Goal: Task Accomplishment & Management: Manage account settings

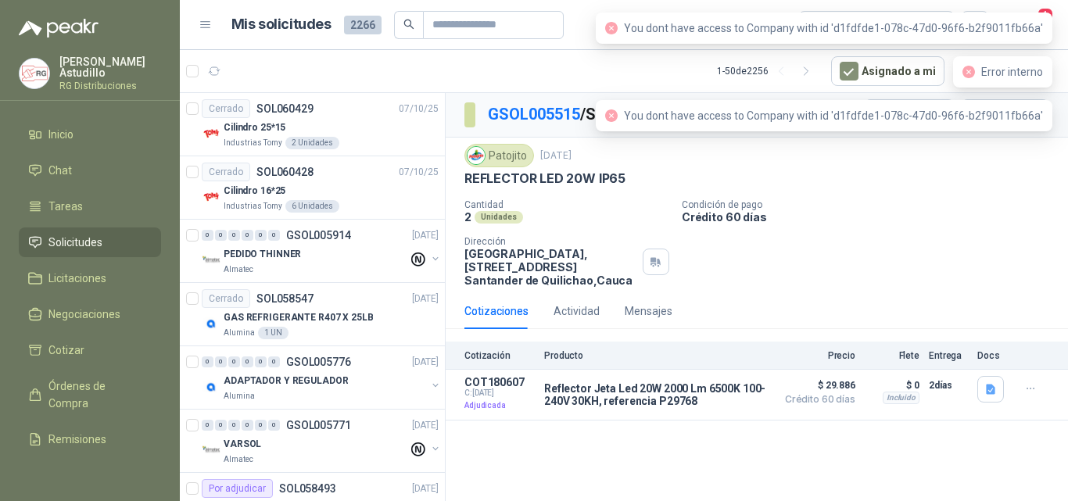
click at [974, 76] on icon "close-circle" at bounding box center [968, 72] width 13 height 13
click at [978, 191] on div "Patojito 17 sept, 2025 REFLECTOR LED 20W IP65 Cantidad 2 Unidades Condición de …" at bounding box center [756, 215] width 585 height 143
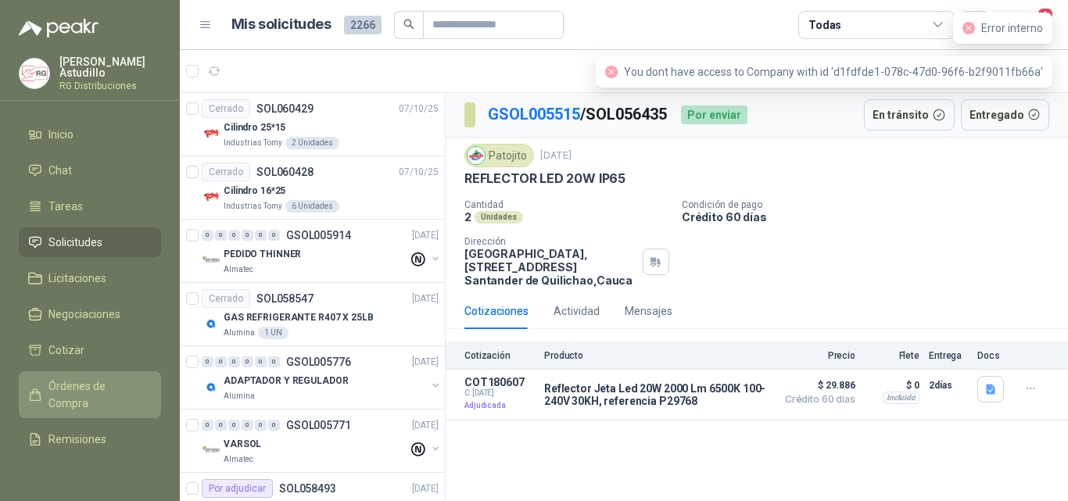
click at [84, 395] on span "Órdenes de Compra" at bounding box center [97, 395] width 98 height 34
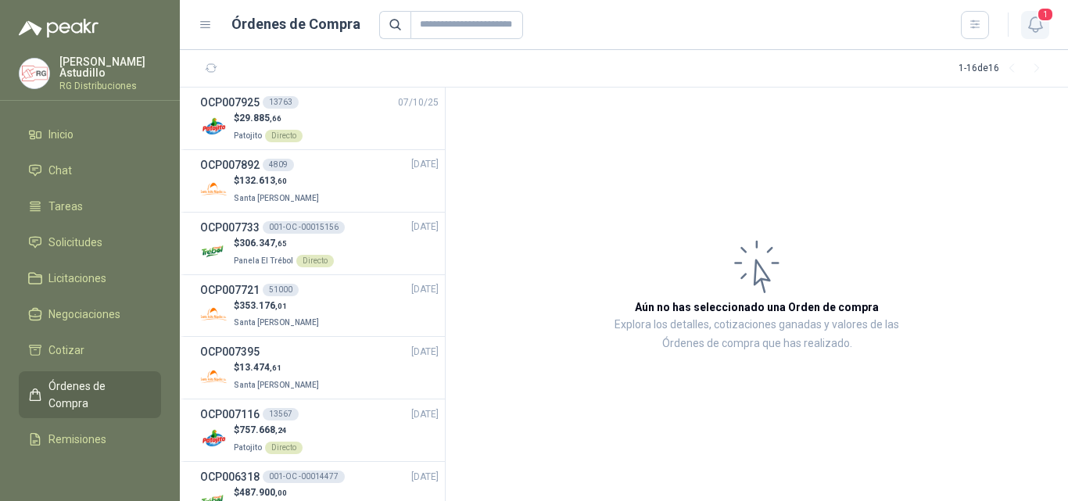
click at [1038, 21] on span "1" at bounding box center [1044, 14] width 17 height 15
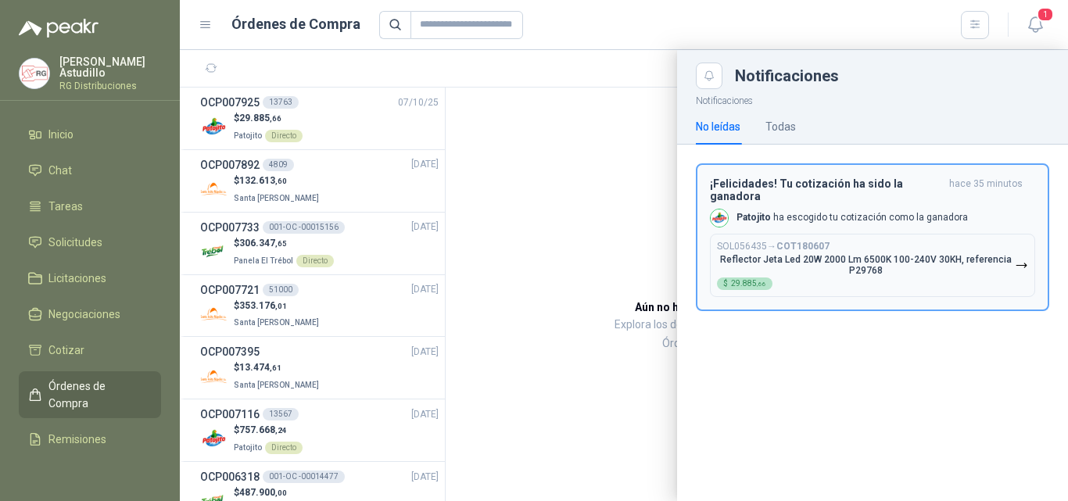
click at [875, 213] on div "Patojito ha escogido tu cotización como la ganadora" at bounding box center [839, 218] width 258 height 19
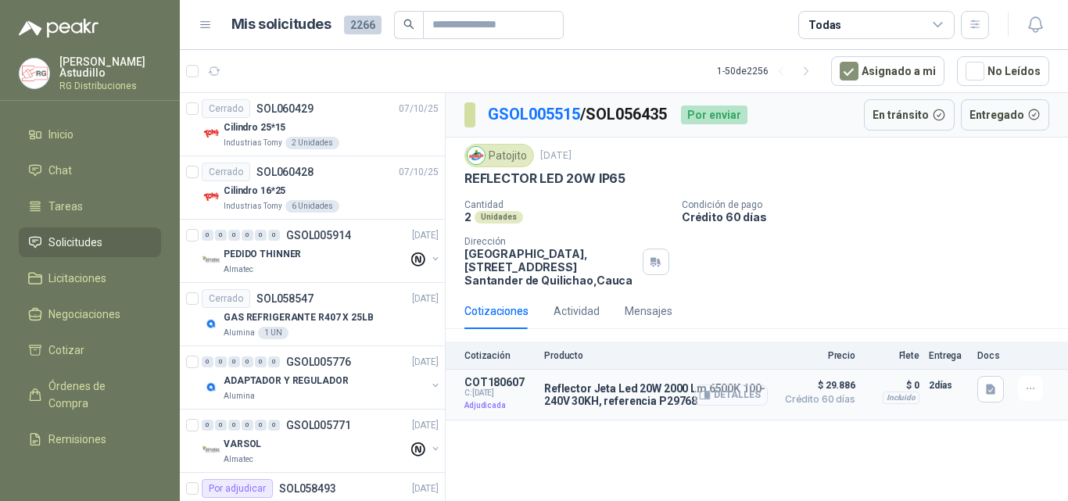
click at [710, 394] on icon "button" at bounding box center [705, 395] width 10 height 8
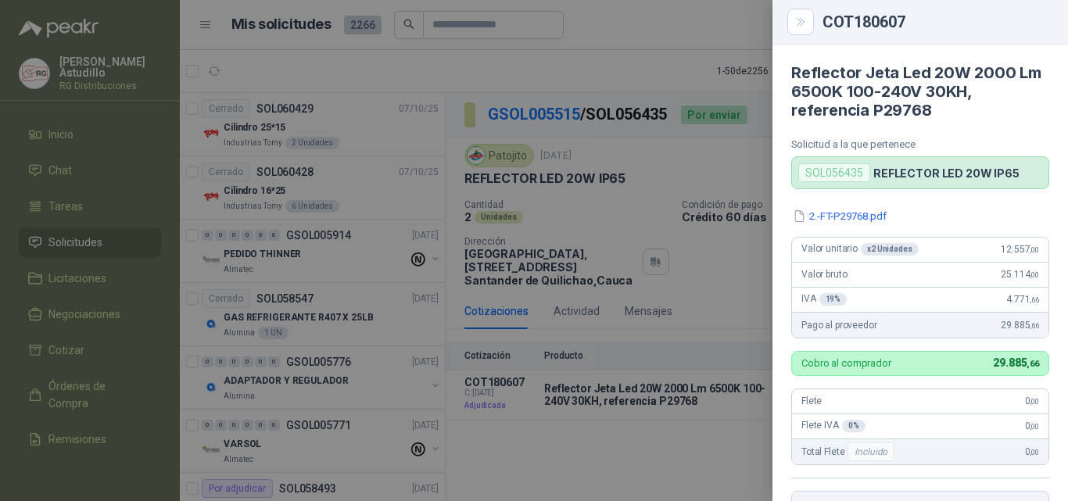
click at [757, 292] on div at bounding box center [534, 250] width 1068 height 501
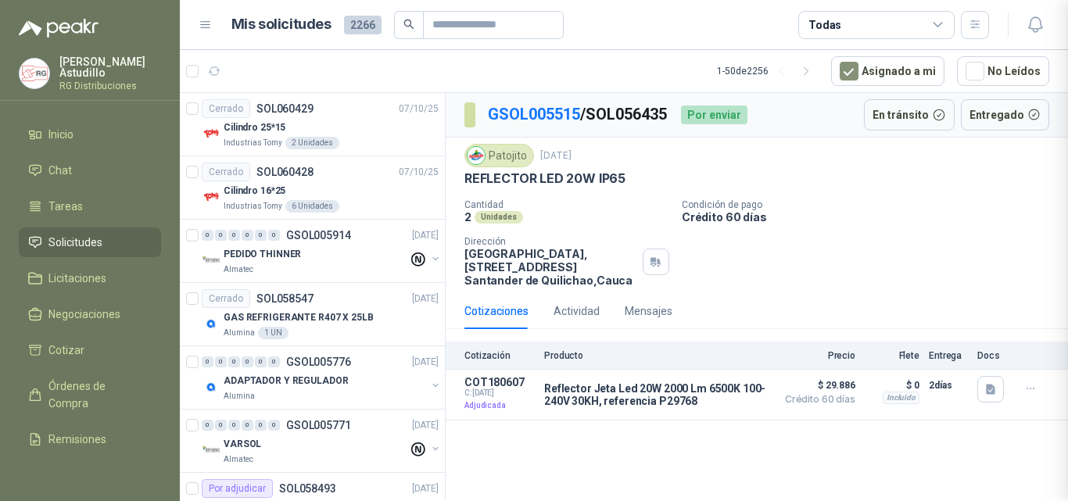
scroll to position [329, 0]
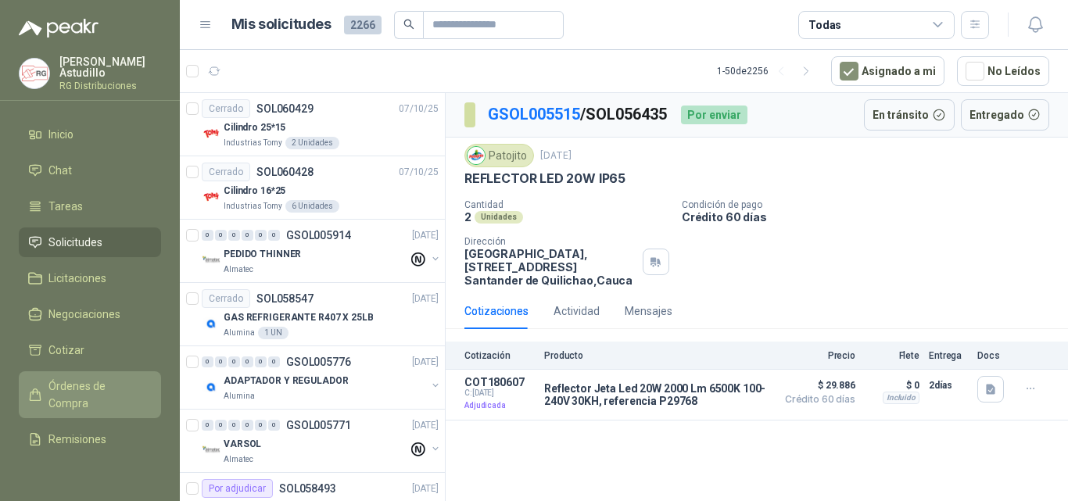
click at [69, 385] on span "Órdenes de Compra" at bounding box center [97, 395] width 98 height 34
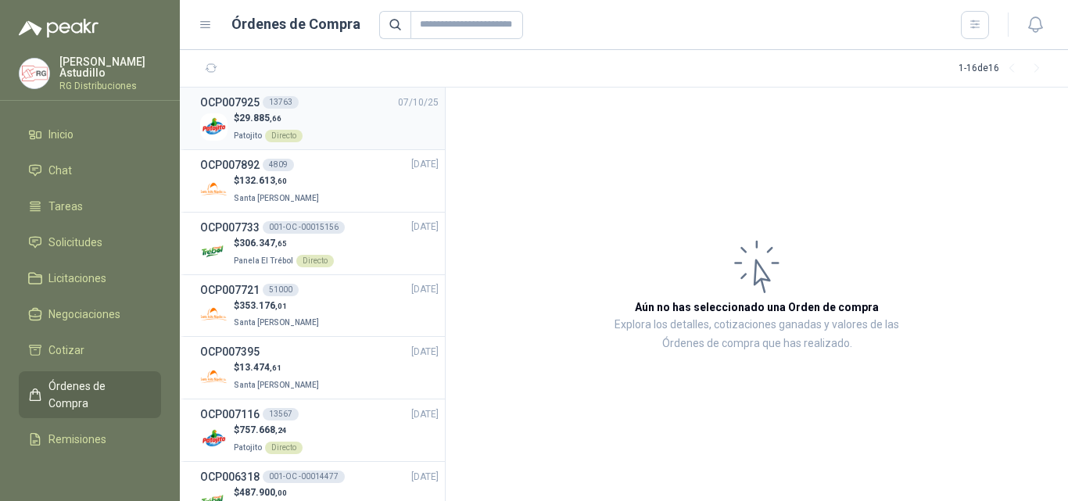
click at [361, 103] on div "OCP007925 13763 07/10/25" at bounding box center [319, 102] width 238 height 17
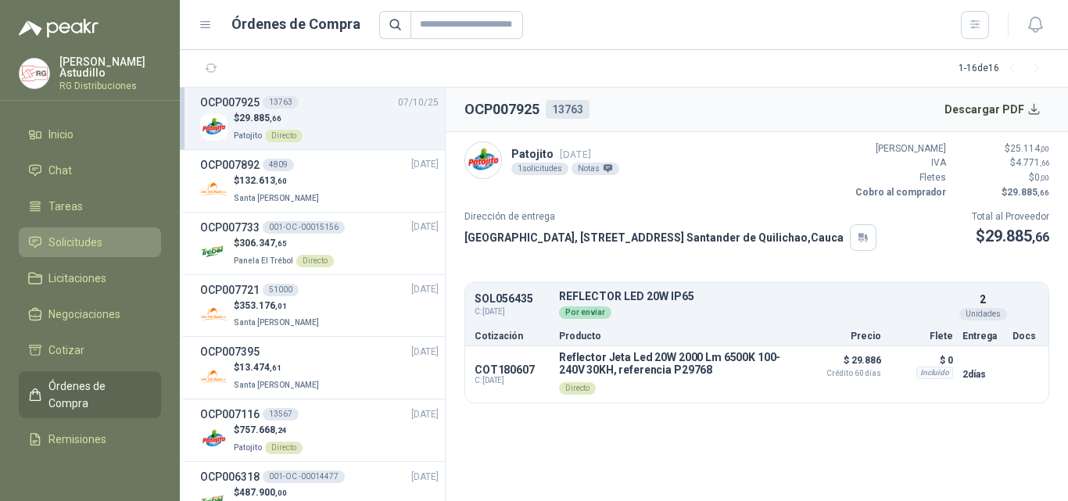
click at [87, 244] on span "Solicitudes" at bounding box center [75, 242] width 54 height 17
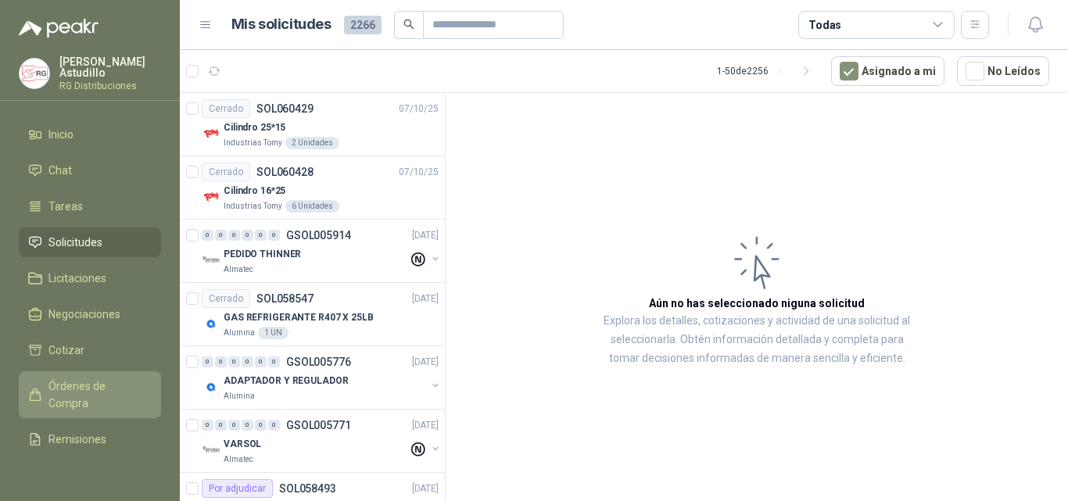
click at [74, 381] on span "Órdenes de Compra" at bounding box center [97, 395] width 98 height 34
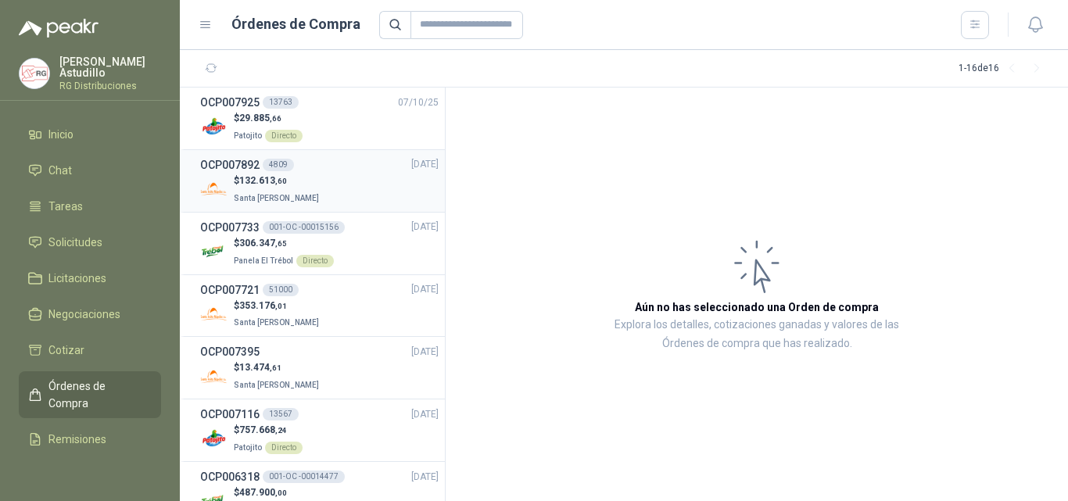
click at [346, 195] on div "$ 132.613 ,60 Santa Anita Napoles" at bounding box center [319, 190] width 238 height 32
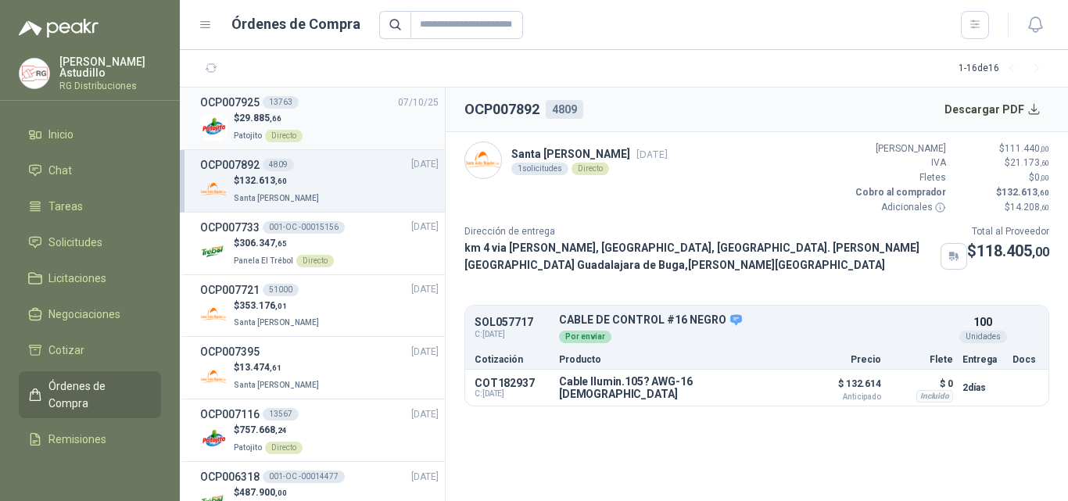
click at [367, 131] on div "$ 29.885 ,66 Patojito Directo" at bounding box center [319, 127] width 238 height 32
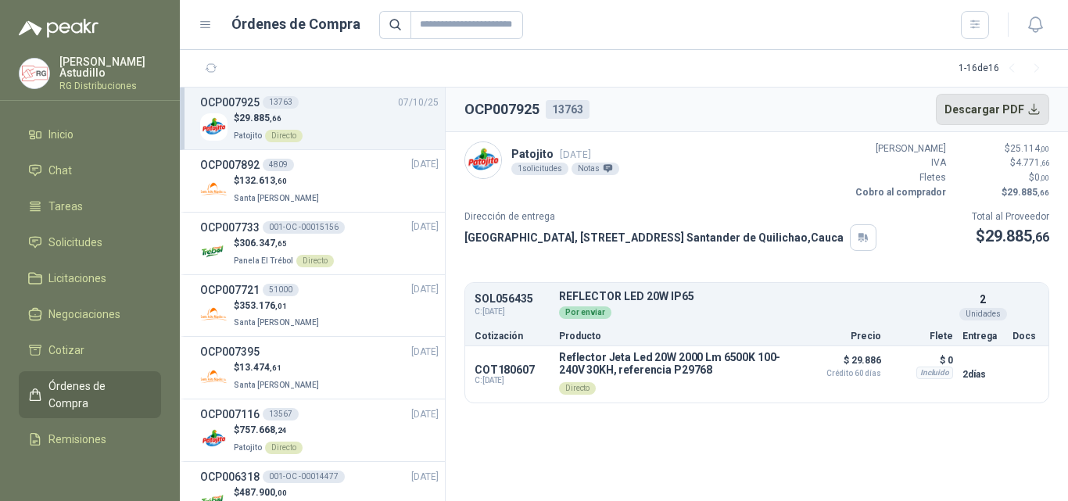
click at [1029, 115] on button "Descargar PDF" at bounding box center [993, 109] width 114 height 31
click at [730, 427] on section "OCP007925 13763 Descargar PDF Patojito 7 oct, 2025 1 solicitudes Notas Valor Br…" at bounding box center [757, 294] width 622 height 413
drag, startPoint x: 557, startPoint y: 297, endPoint x: 743, endPoint y: 313, distance: 186.7
click at [734, 294] on p "REFLECTOR LED 20W IP65" at bounding box center [756, 297] width 394 height 12
click at [743, 322] on div "SOL056435 C: 17/09/2025 REFLECTOR LED 20W IP65 Detalles Por enviar 2 Unidades" at bounding box center [756, 305] width 583 height 39
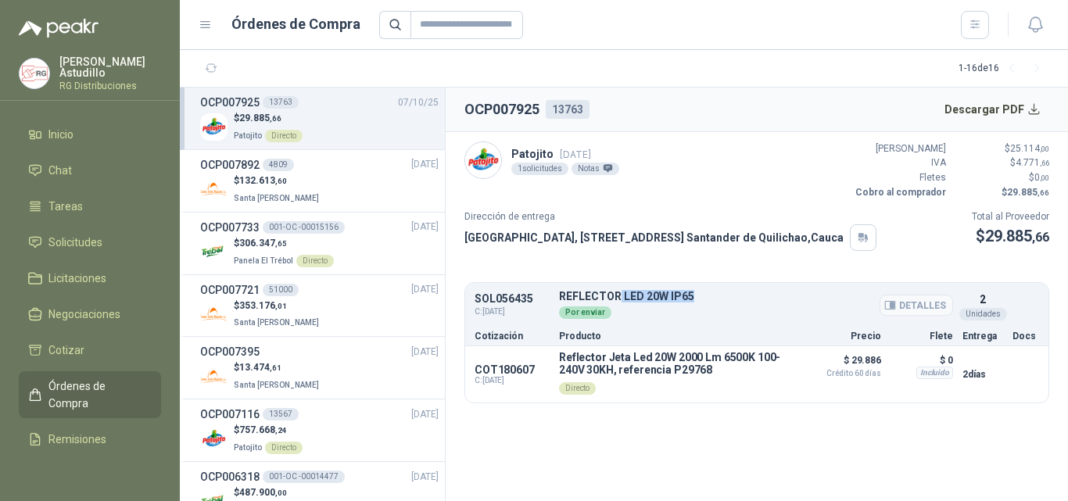
drag, startPoint x: 623, startPoint y: 298, endPoint x: 733, endPoint y: 291, distance: 110.4
click at [733, 291] on p "REFLECTOR LED 20W IP65" at bounding box center [756, 297] width 394 height 12
click at [730, 306] on div "Por enviar" at bounding box center [756, 310] width 394 height 17
click at [735, 374] on icon "button" at bounding box center [733, 374] width 4 height 6
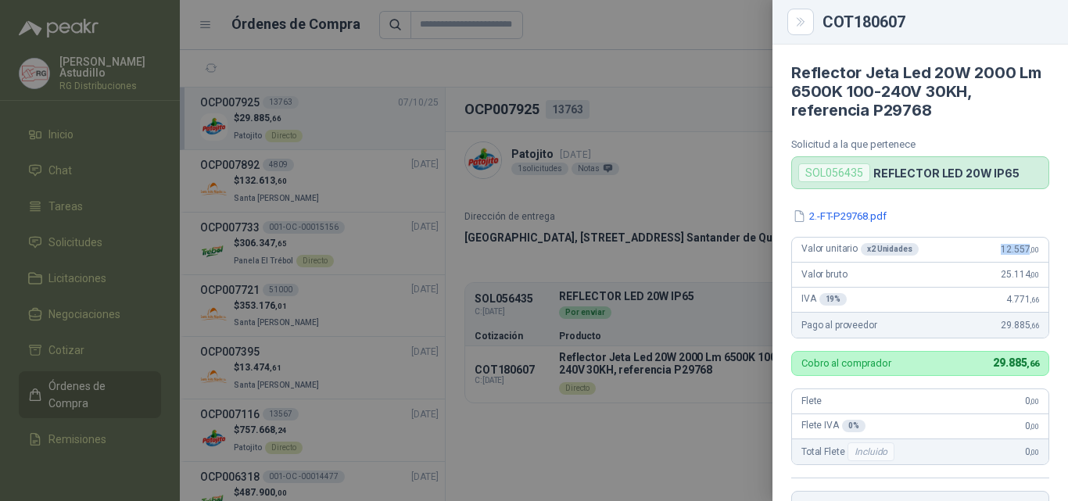
drag, startPoint x: 990, startPoint y: 249, endPoint x: 1017, endPoint y: 249, distance: 26.6
click at [1017, 249] on span "12.557 ,00" at bounding box center [1019, 249] width 38 height 11
copy span "12.557"
click at [690, 149] on div at bounding box center [534, 250] width 1068 height 501
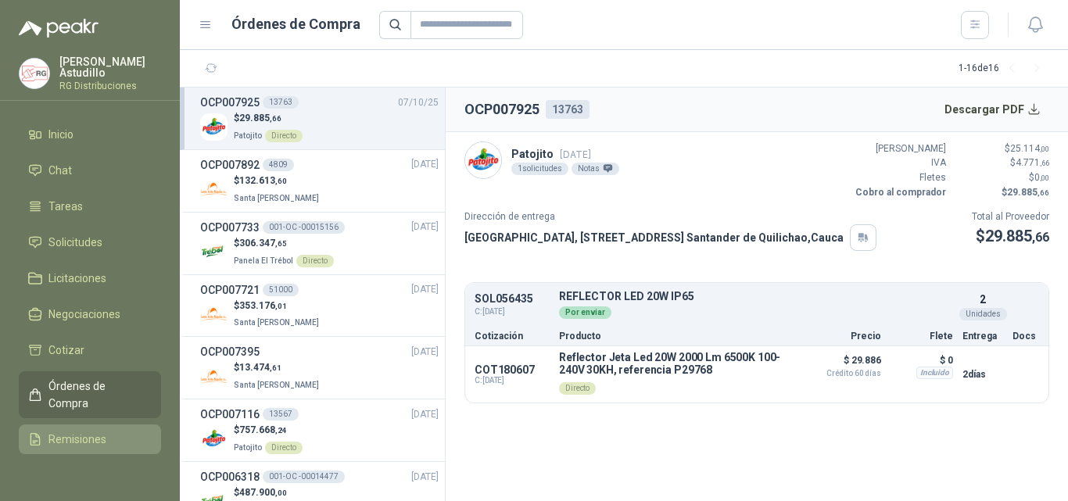
click at [77, 431] on span "Remisiones" at bounding box center [77, 439] width 58 height 17
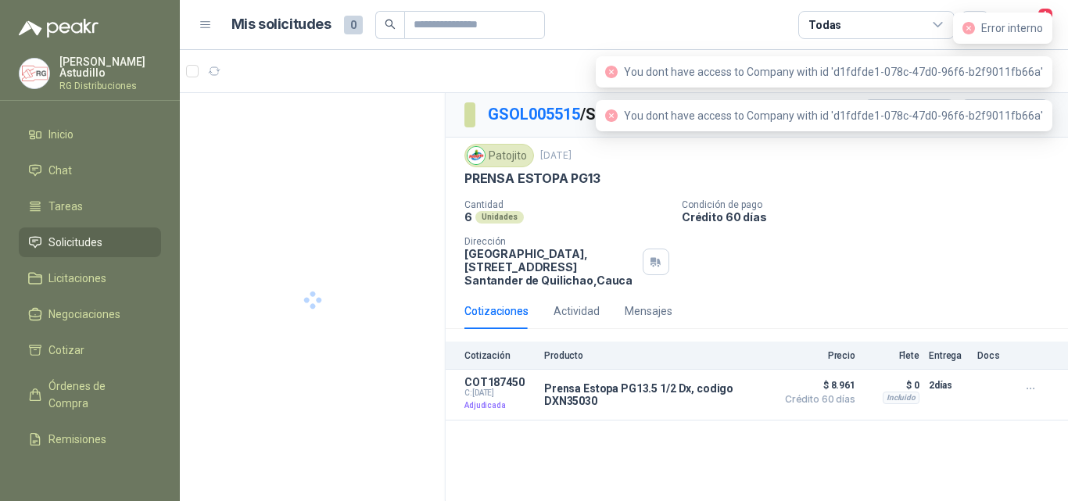
click at [1030, 159] on div "Patojito [DATE]" at bounding box center [756, 155] width 585 height 23
click at [1015, 164] on div "Patojito [DATE]" at bounding box center [756, 155] width 585 height 23
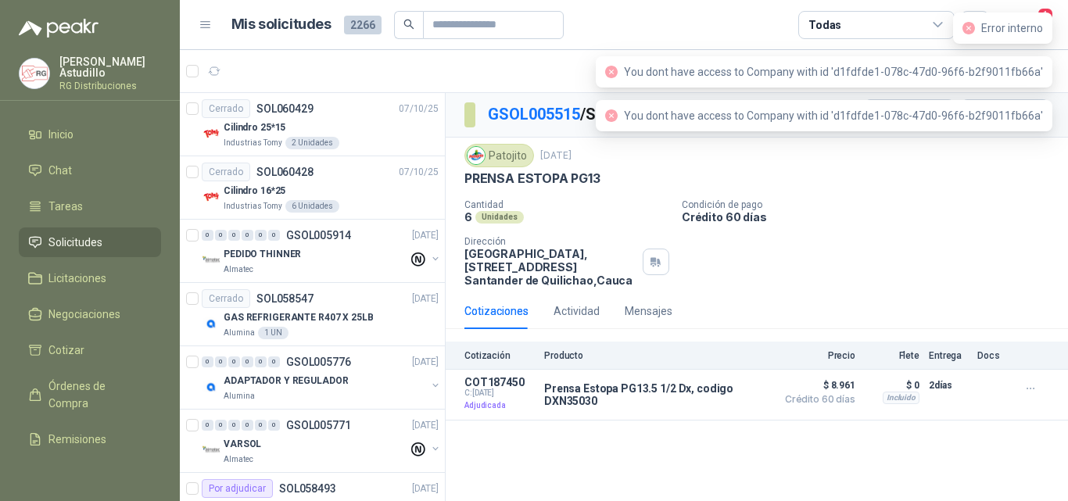
click at [1015, 164] on div "Patojito [DATE]" at bounding box center [756, 155] width 585 height 23
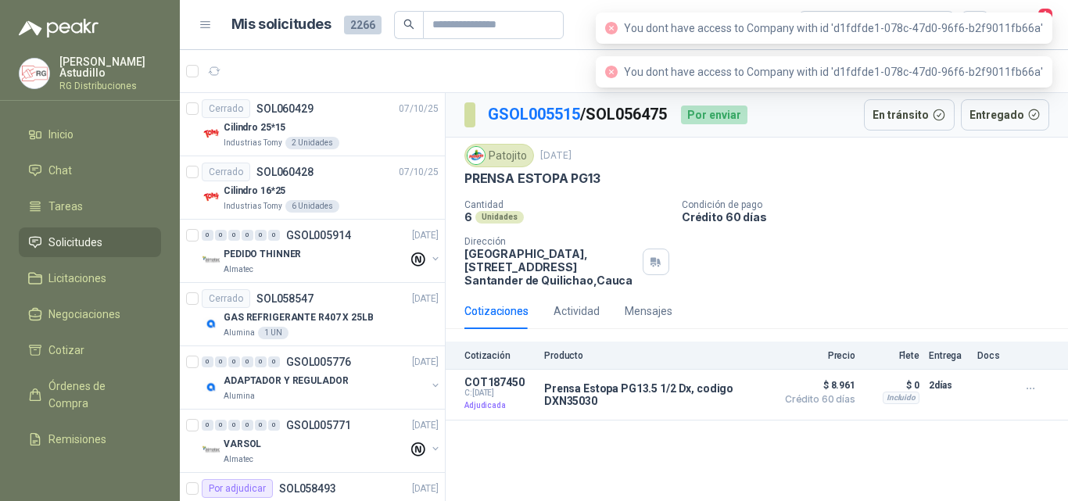
click at [946, 133] on div "GSOL005515 / SOL056475 Por enviar En tránsito Entregado" at bounding box center [757, 115] width 622 height 45
drag, startPoint x: 919, startPoint y: 220, endPoint x: 922, endPoint y: 211, distance: 8.9
click at [919, 219] on p "Crédito 60 días" at bounding box center [872, 216] width 380 height 13
click at [922, 211] on p "Crédito 60 días" at bounding box center [872, 216] width 380 height 13
drag, startPoint x: 622, startPoint y: 26, endPoint x: 624, endPoint y: 37, distance: 11.1
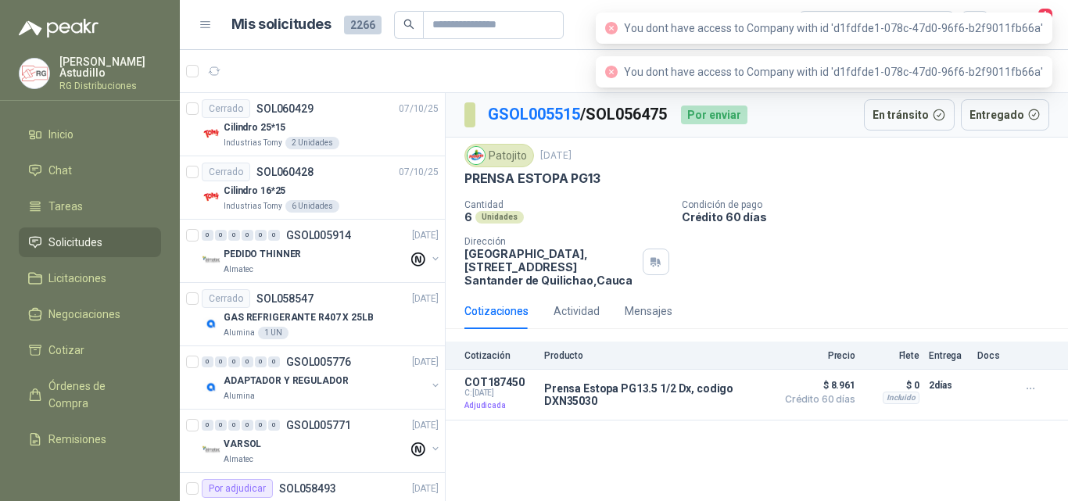
click at [617, 27] on icon "close-circle" at bounding box center [611, 28] width 13 height 13
click at [617, 66] on icon "close-circle" at bounding box center [611, 72] width 13 height 13
click at [610, 63] on div "You dont have access to Company with id 'd1fdfde1-078c-47d0-96f6-b2f9011fb66a'" at bounding box center [824, 71] width 456 height 31
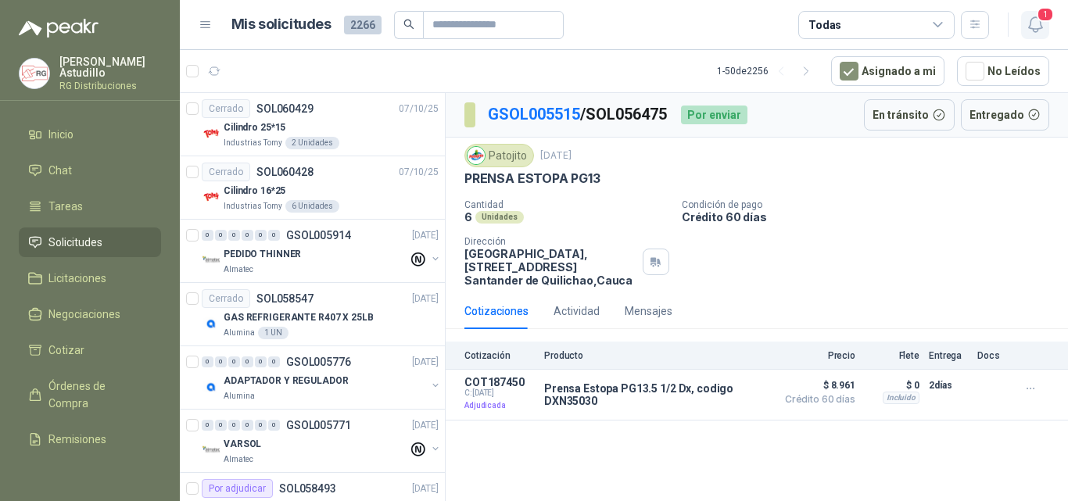
click at [1037, 24] on icon "button" at bounding box center [1035, 25] width 20 height 20
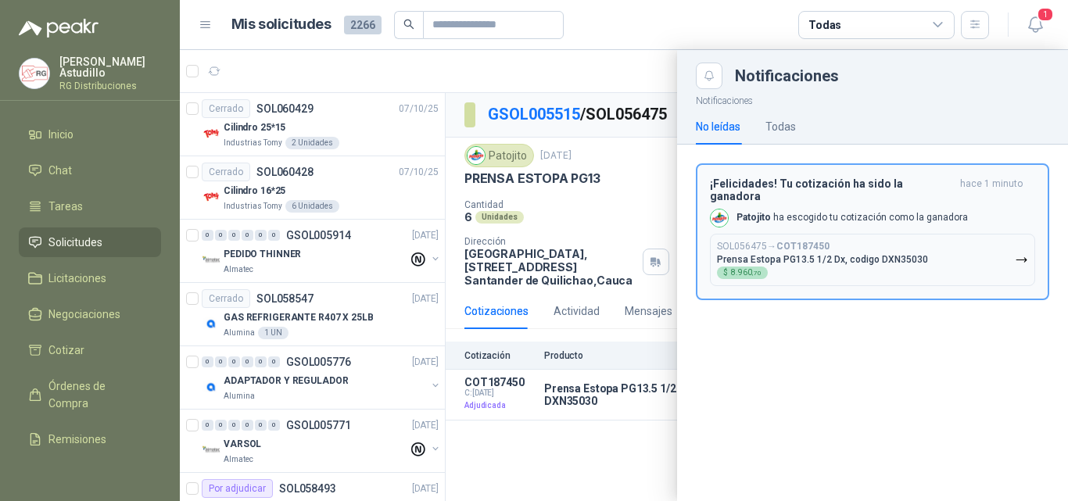
click at [857, 241] on div "SOL056475 → COT187450 Prensa Estopa PG13.5 1/2 Dx, codigo DXN35030 $ 8.960 ,70" at bounding box center [822, 260] width 211 height 38
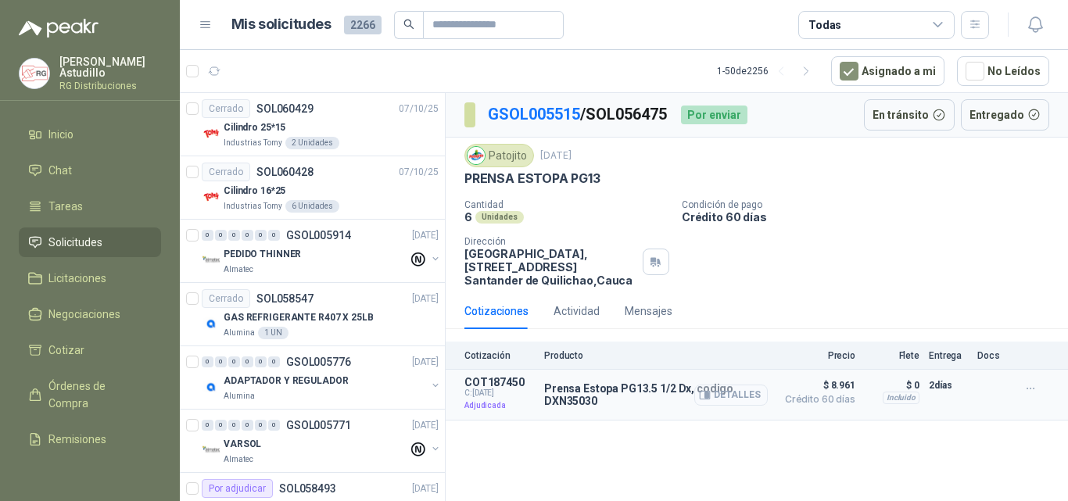
click at [706, 394] on icon "button" at bounding box center [705, 395] width 12 height 12
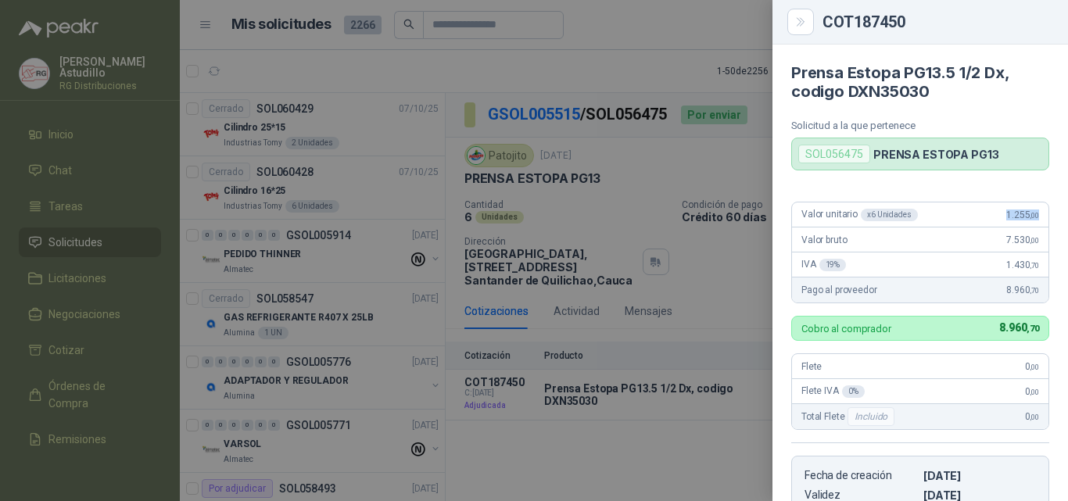
drag, startPoint x: 993, startPoint y: 215, endPoint x: 1040, endPoint y: 211, distance: 46.3
click at [1040, 211] on div "Valor unitario x 6 Unidades 1.255 ,00 Valor bruto 7.530 ,00 IVA 19 % 1.430 ,70 …" at bounding box center [919, 371] width 295 height 365
click at [968, 247] on div "Valor bruto 7.530 ,00" at bounding box center [920, 239] width 256 height 25
drag, startPoint x: 991, startPoint y: 209, endPoint x: 1037, endPoint y: 211, distance: 46.1
click at [1037, 211] on div "Valor unitario x 6 Unidades 1.255 ,00 Valor bruto 7.530 ,00 IVA 19 % 1.430 ,70 …" at bounding box center [919, 371] width 295 height 365
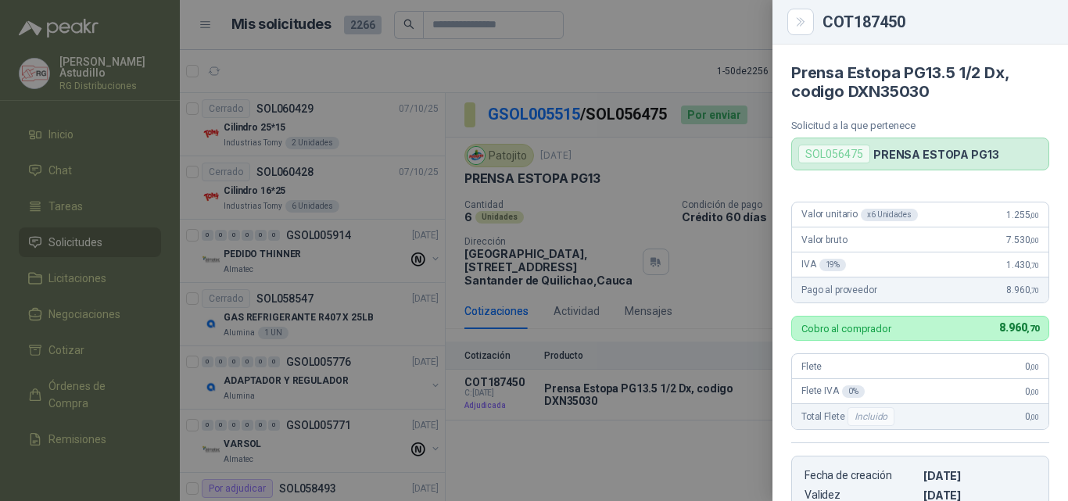
click at [1011, 234] on span "7.530 ,00" at bounding box center [1022, 239] width 33 height 11
drag, startPoint x: 996, startPoint y: 216, endPoint x: 1018, endPoint y: 217, distance: 22.7
click at [1013, 216] on span "1.255 ,00" at bounding box center [1022, 214] width 33 height 11
click at [1006, 237] on span "7.530 ,00" at bounding box center [1022, 239] width 33 height 11
click at [724, 319] on div at bounding box center [534, 250] width 1068 height 501
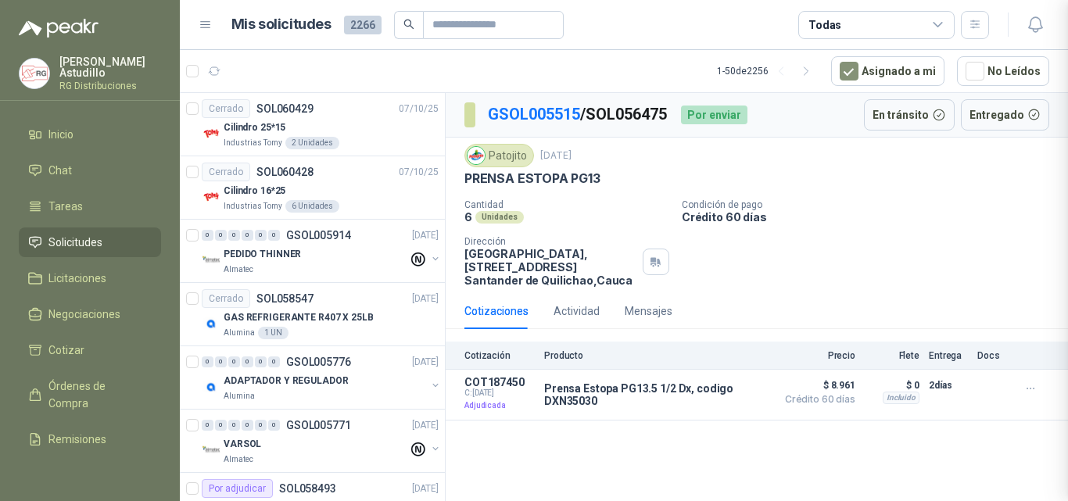
scroll to position [313, 0]
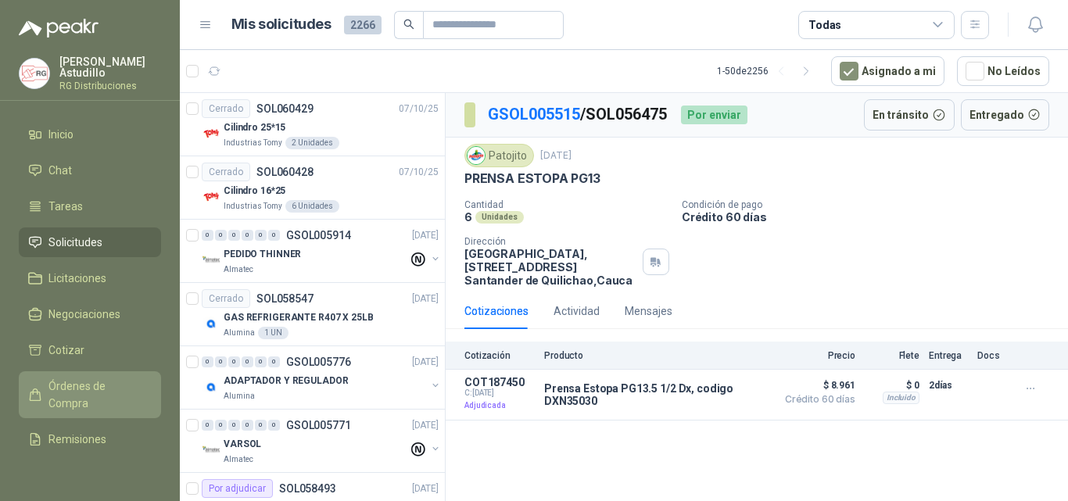
click at [67, 387] on span "Órdenes de Compra" at bounding box center [97, 395] width 98 height 34
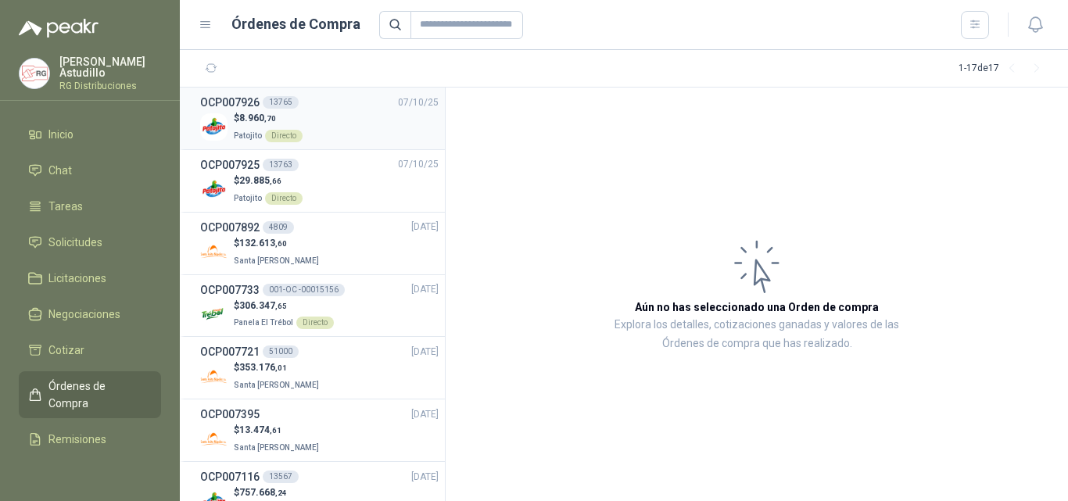
click at [362, 132] on div "$ 8.960 ,70 Patojito Directo" at bounding box center [319, 127] width 238 height 32
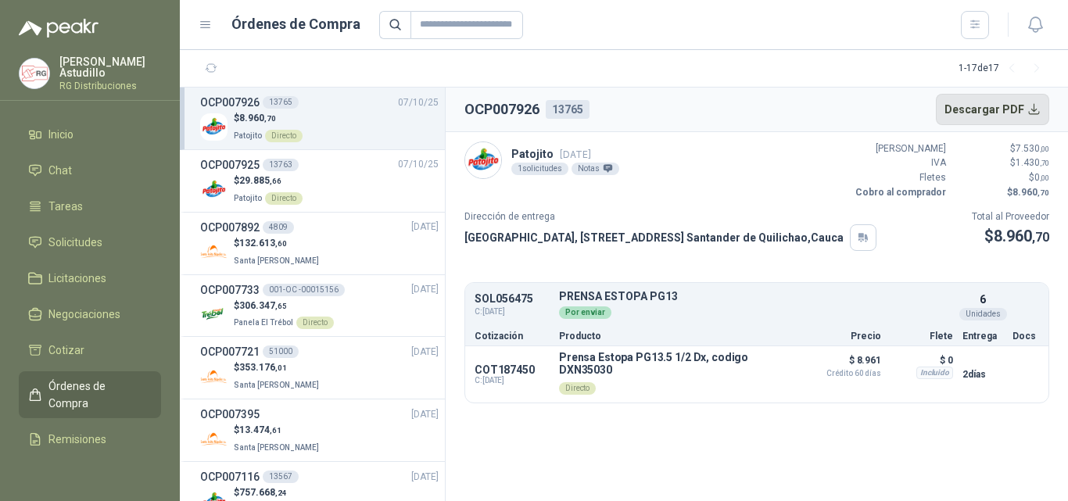
click at [1031, 110] on button "Descargar PDF" at bounding box center [993, 109] width 114 height 31
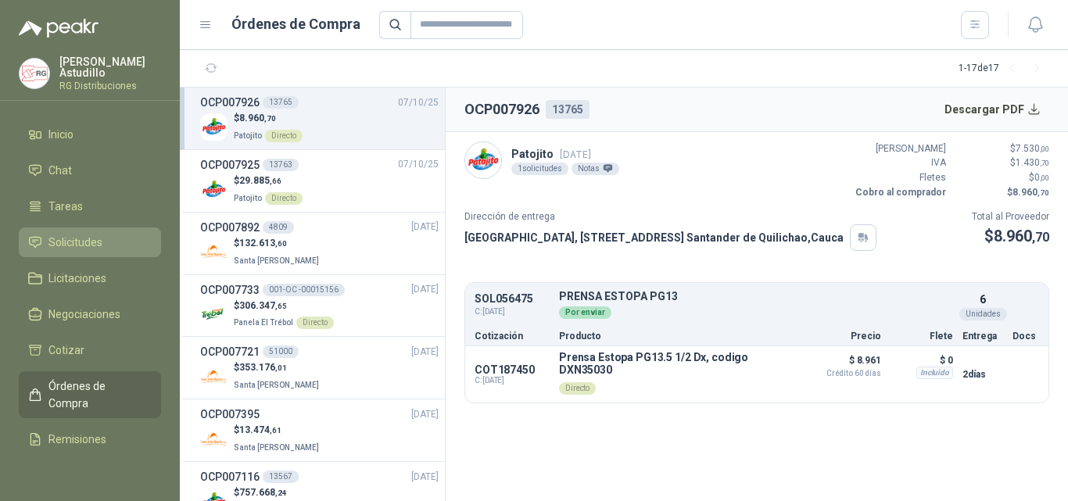
click at [65, 234] on span "Solicitudes" at bounding box center [75, 242] width 54 height 17
